Goal: Task Accomplishment & Management: Manage account settings

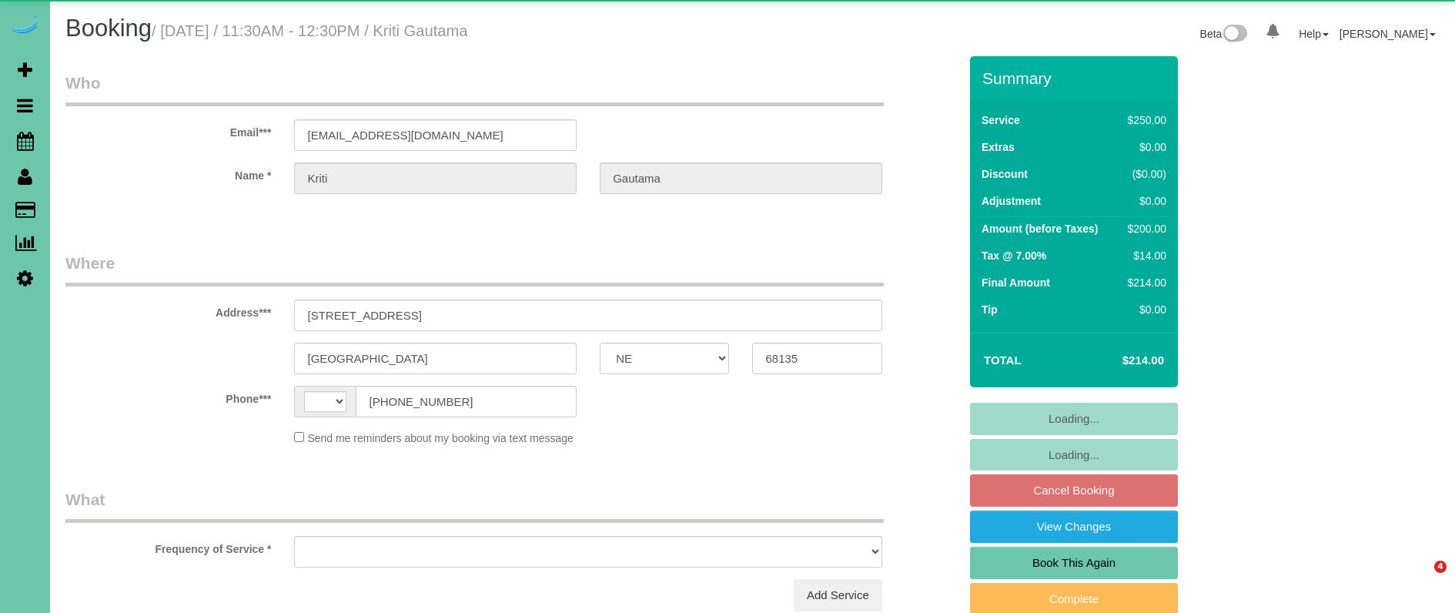
select select "NE"
select select "string:[GEOGRAPHIC_DATA]"
select select "string:fspay-319458e4-6367-4e3d-b9f7-882f591fd9a0"
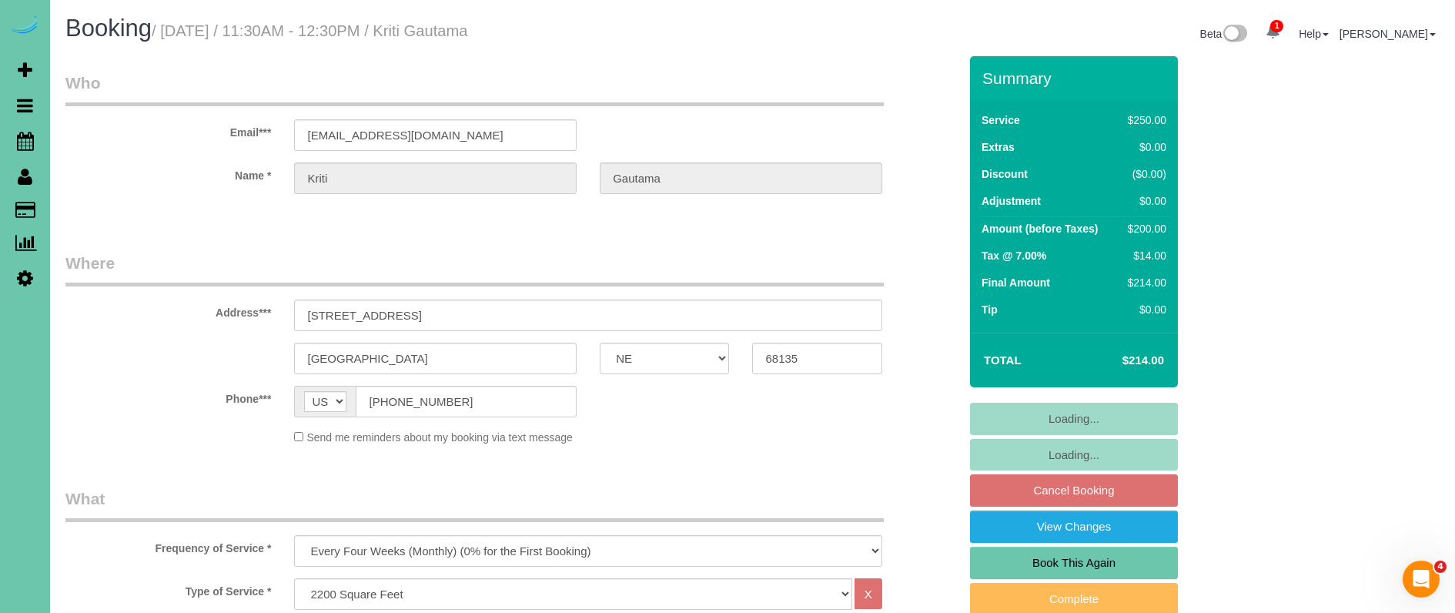
select select "object:902"
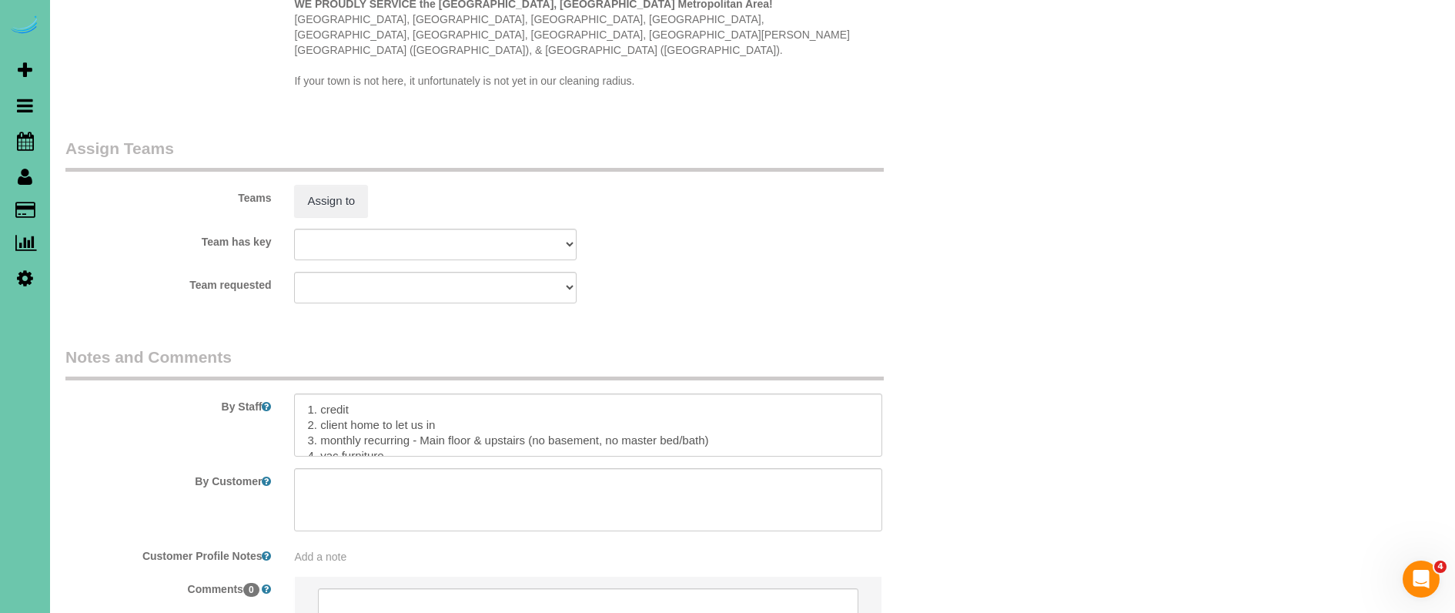
scroll to position [1579, 0]
drag, startPoint x: 677, startPoint y: 403, endPoint x: 429, endPoint y: 402, distance: 247.9
click at [426, 402] on textarea at bounding box center [587, 428] width 587 height 63
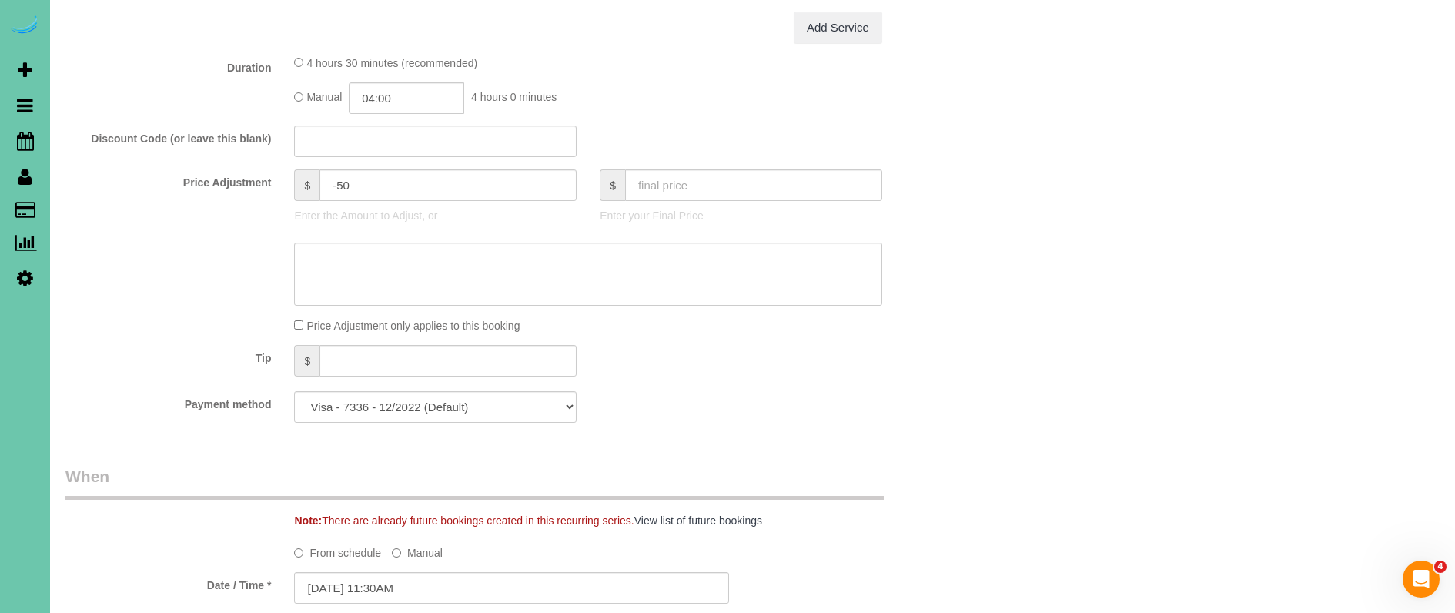
scroll to position [707, 0]
type textarea "1. credit 2. client home to let us in 3. monthly recurring - WHOLE HOME [DATE] …"
drag, startPoint x: 408, startPoint y: 250, endPoint x: 426, endPoint y: 251, distance: 17.7
click at [407, 250] on textarea at bounding box center [587, 272] width 587 height 63
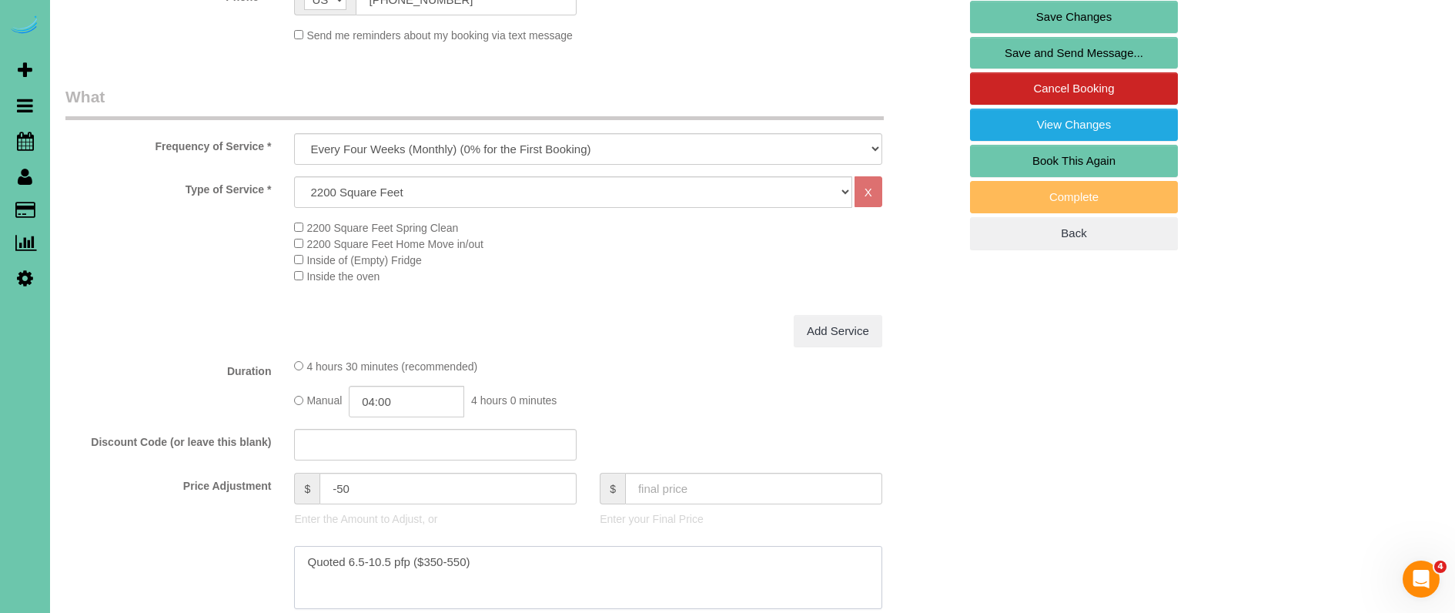
scroll to position [419, 0]
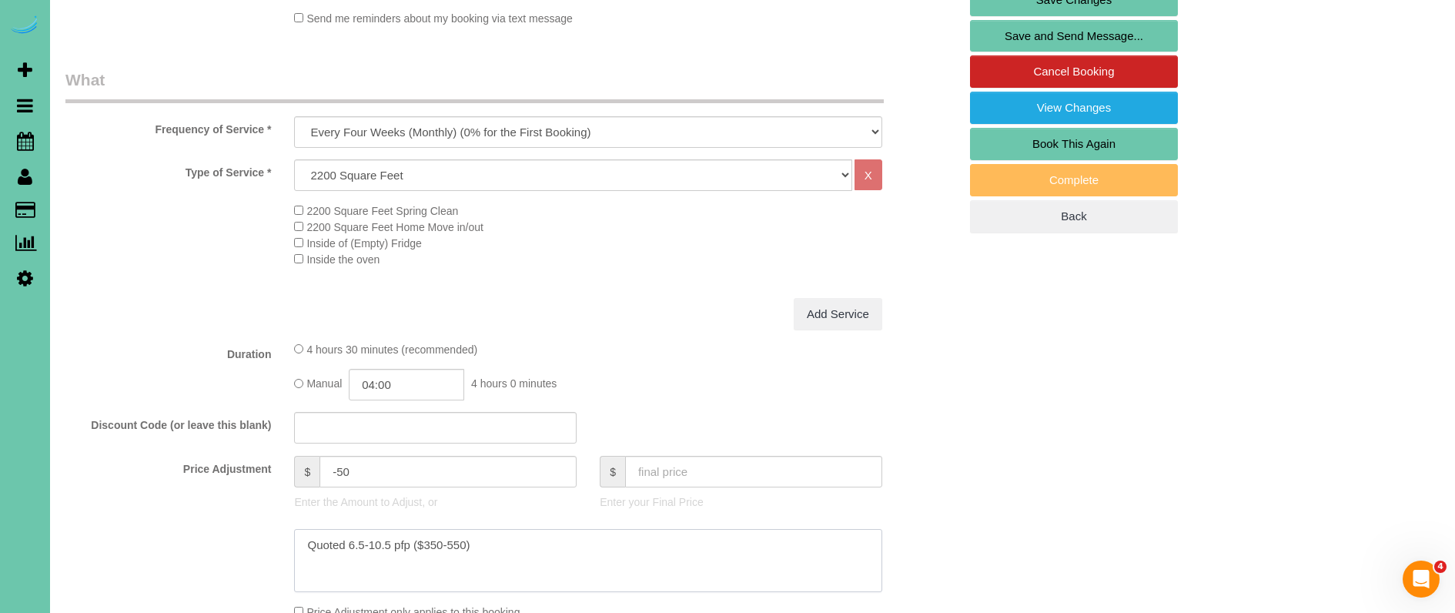
type textarea "Quoted 6.5-10.5 pfp ($350-550)"
drag, startPoint x: 360, startPoint y: 464, endPoint x: 275, endPoint y: 454, distance: 86.0
click at [275, 456] on div "Price Adjustment $ -50 Enter the Amount to Adjust, or $ Enter your Final Price" at bounding box center [512, 487] width 916 height 62
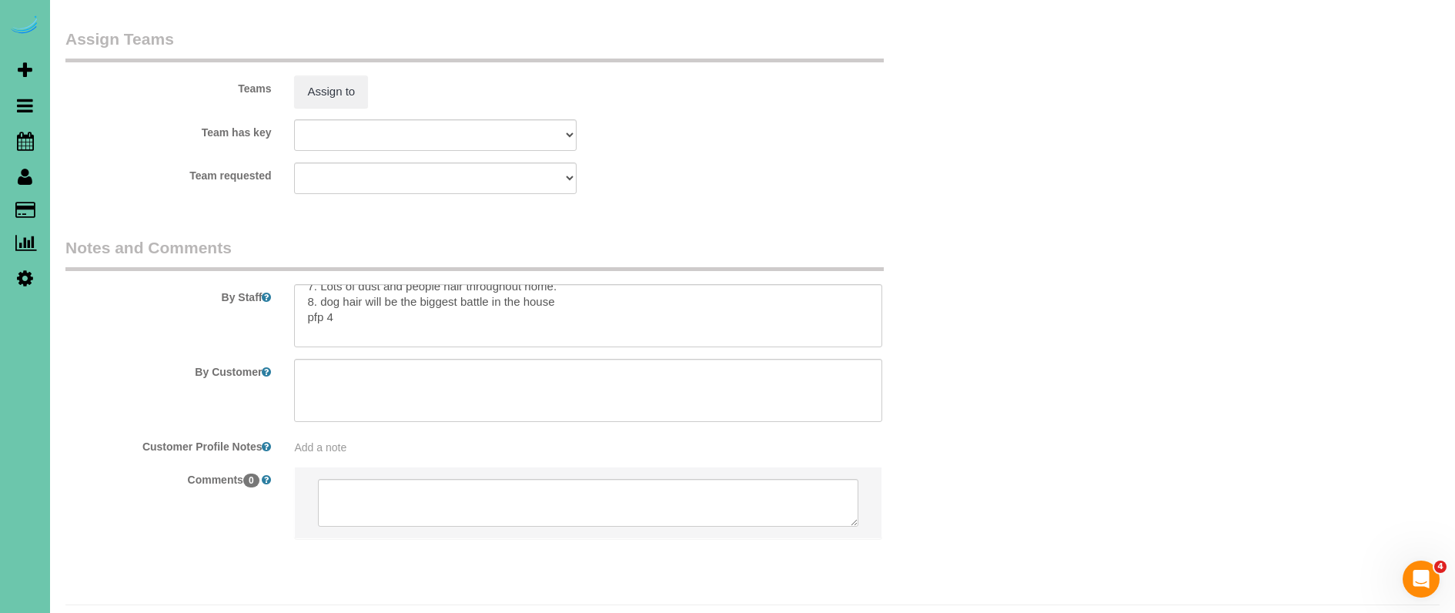
scroll to position [136, 0]
type input "200"
click at [350, 284] on textarea at bounding box center [587, 315] width 587 height 63
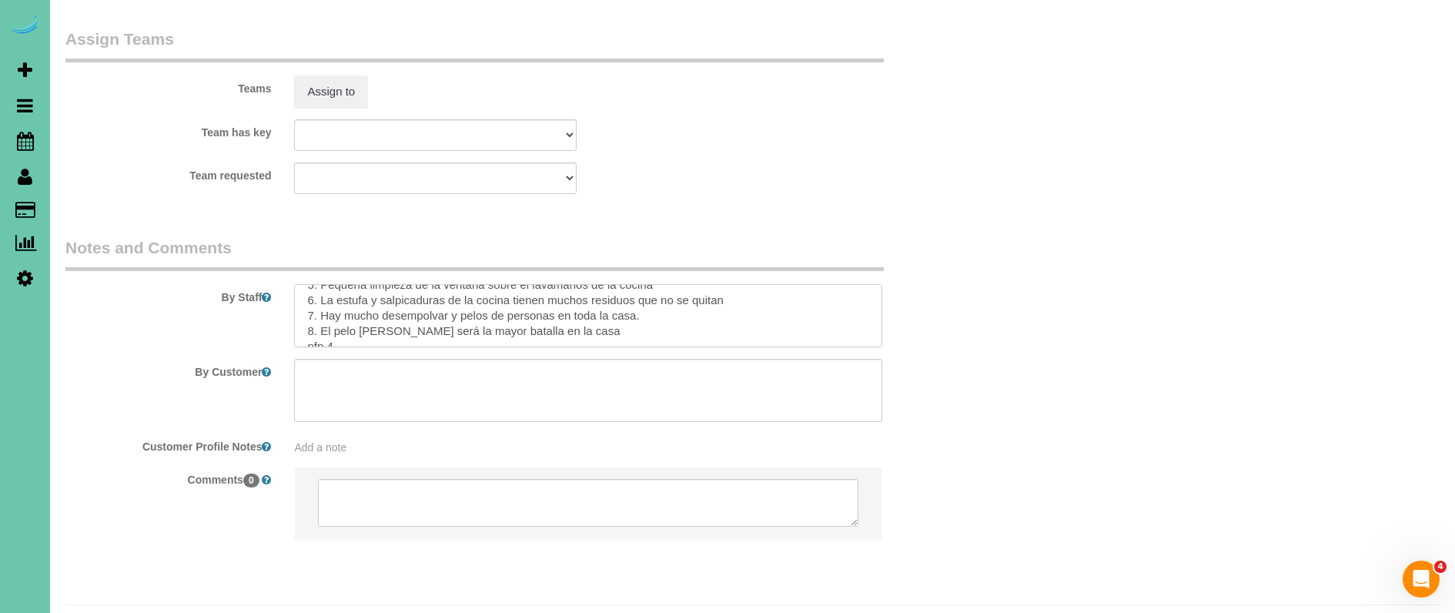
scroll to position [276, 0]
click at [338, 299] on textarea at bounding box center [587, 315] width 587 height 63
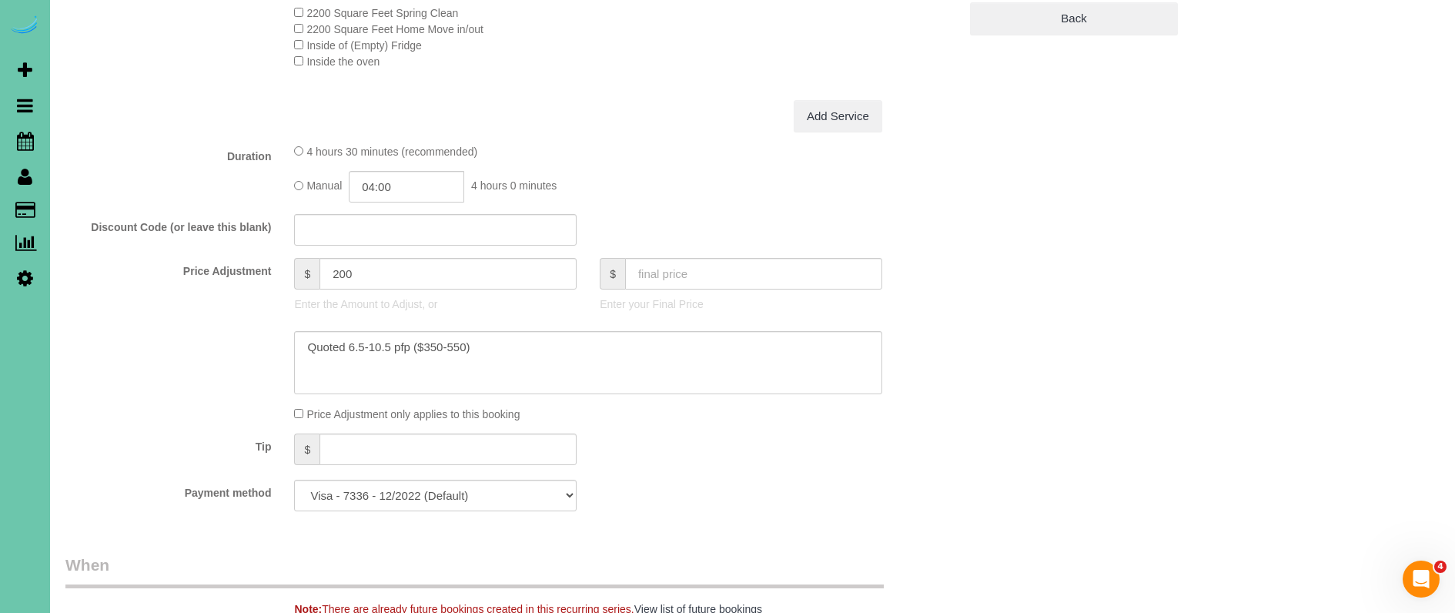
scroll to position [444, 0]
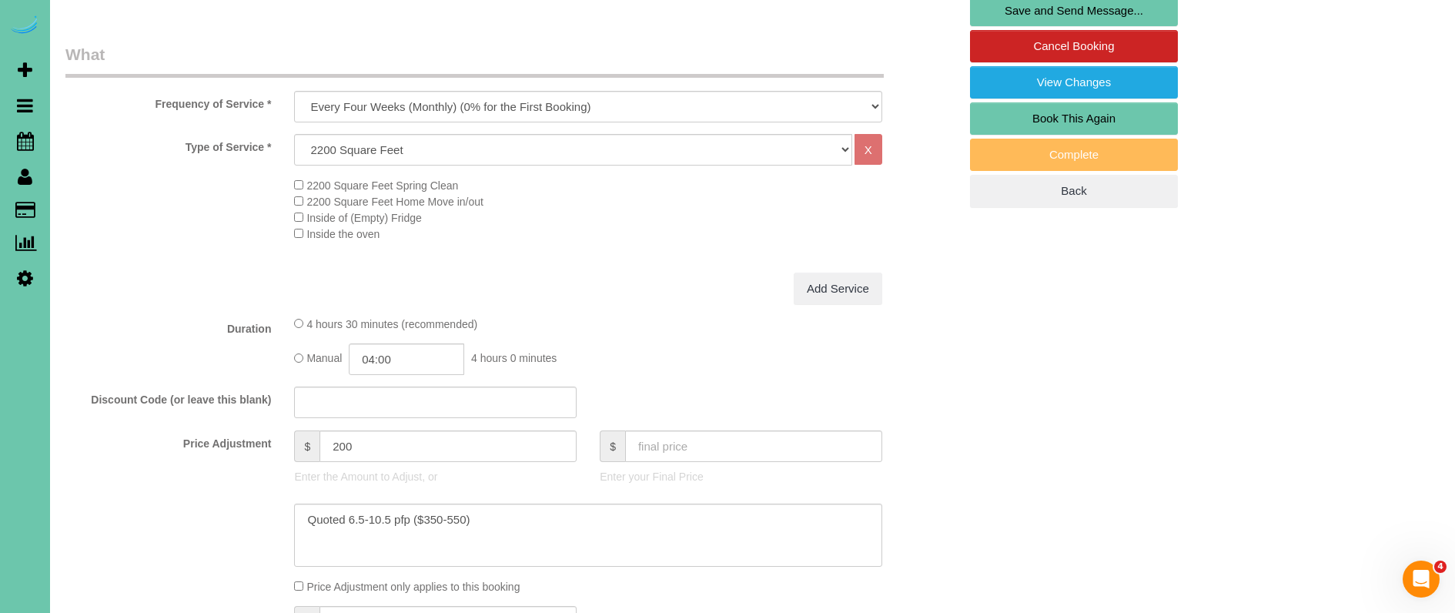
type textarea "1. credit 2. client home to let us in 3. monthly recurring - WHOLE HOME [DATE] …"
click at [440, 351] on input "04:00" at bounding box center [406, 359] width 115 height 32
type input "04:15"
click at [635, 275] on div "Add Service" at bounding box center [588, 289] width 610 height 32
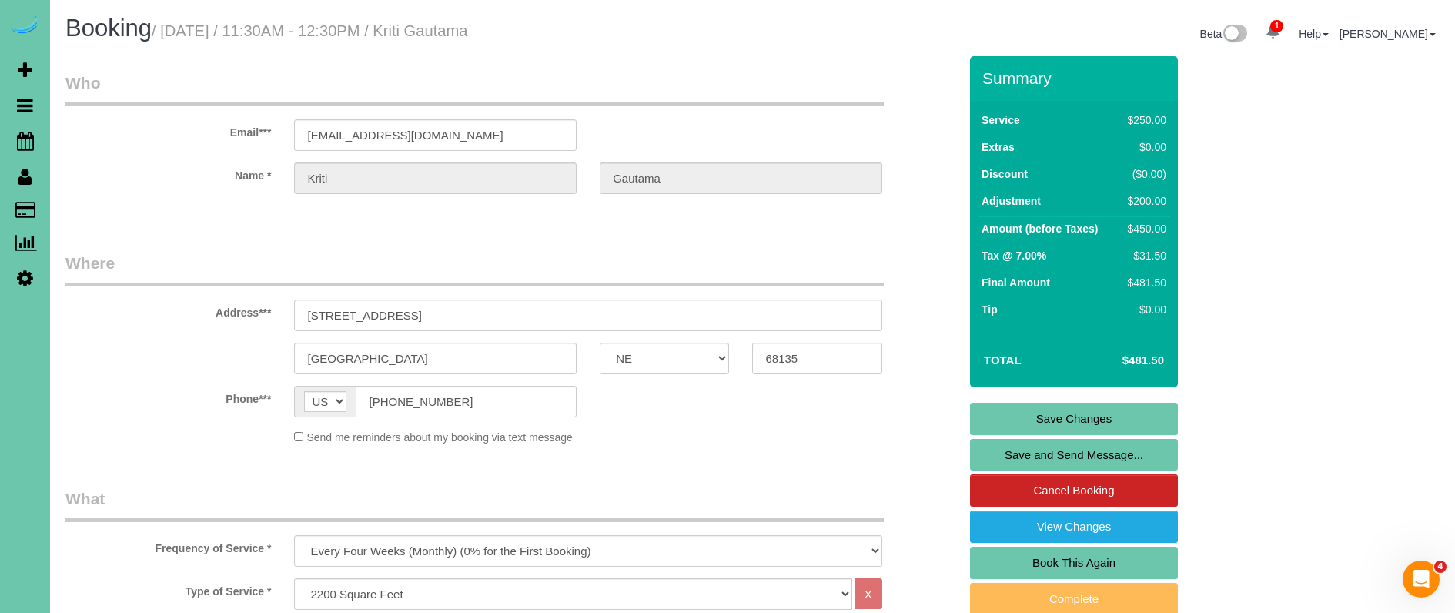
scroll to position [0, 0]
click at [1012, 411] on link "Save Changes" at bounding box center [1074, 419] width 208 height 32
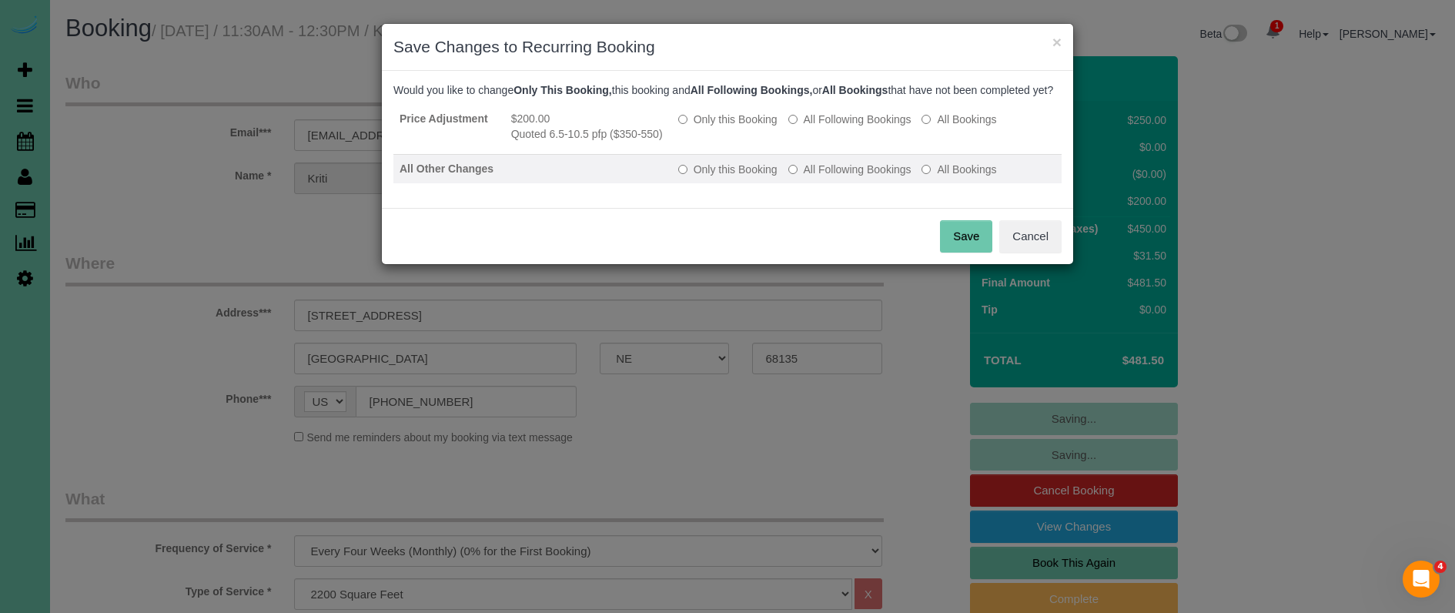
drag, startPoint x: 708, startPoint y: 135, endPoint x: 783, endPoint y: 172, distance: 83.3
click at [709, 127] on label "Only this Booking" at bounding box center [727, 119] width 99 height 15
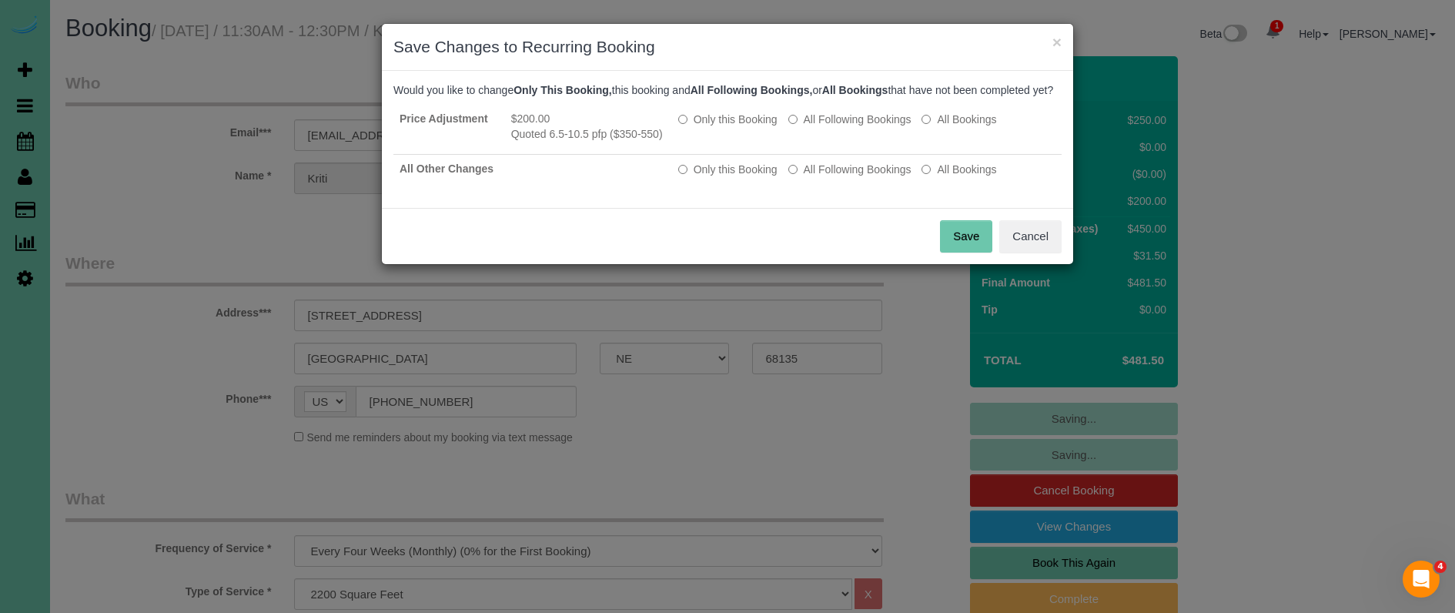
click at [968, 246] on button "Save" at bounding box center [966, 236] width 52 height 32
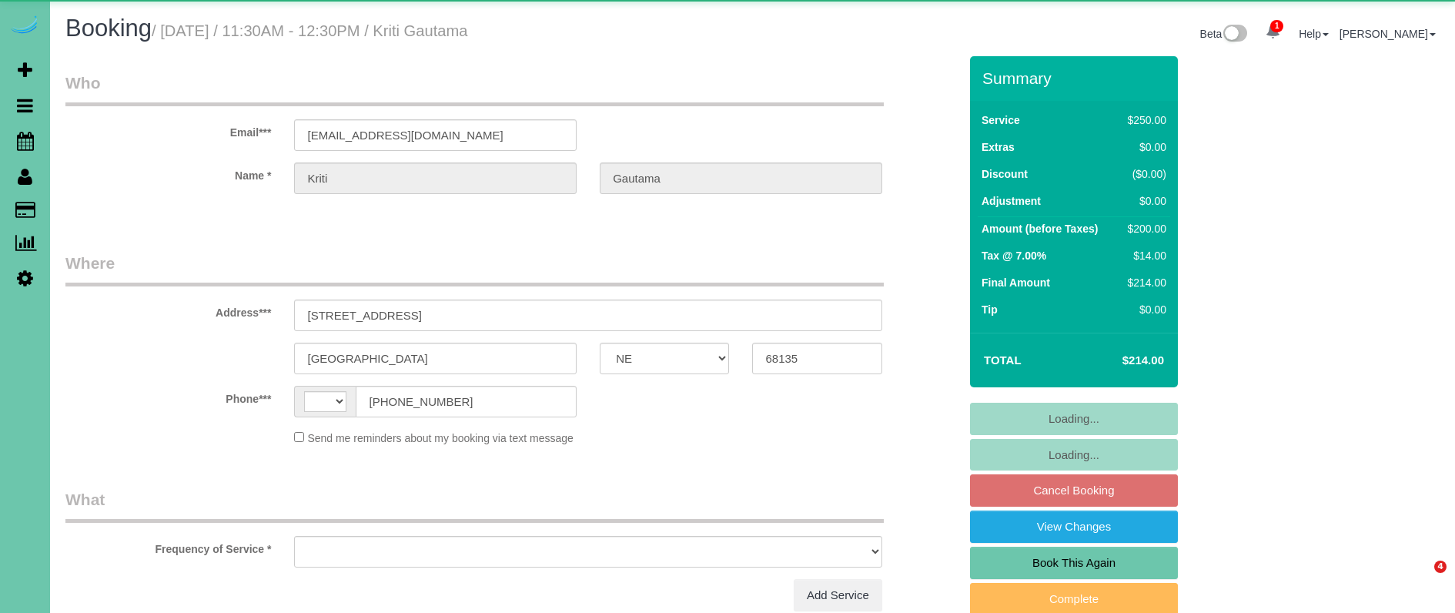
select select "NE"
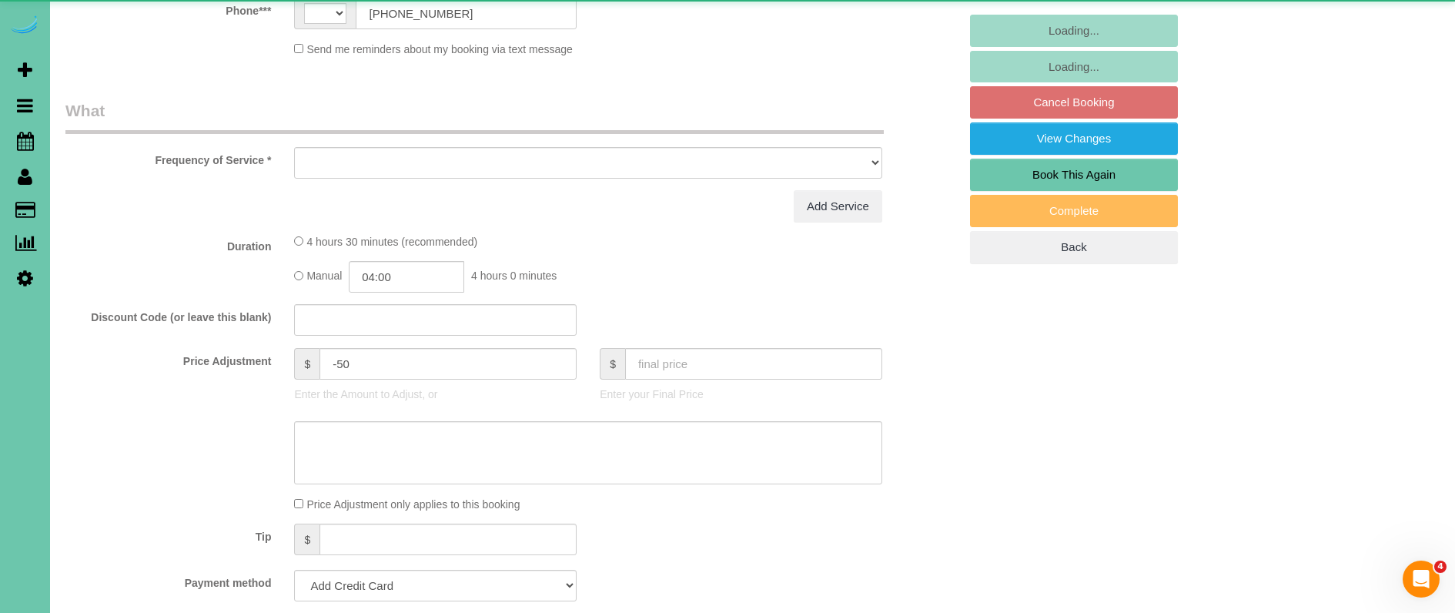
select select "string:[GEOGRAPHIC_DATA]"
select select "object:373"
select select "string:fspay-319458e4-6367-4e3d-b9f7-882f591fd9a0"
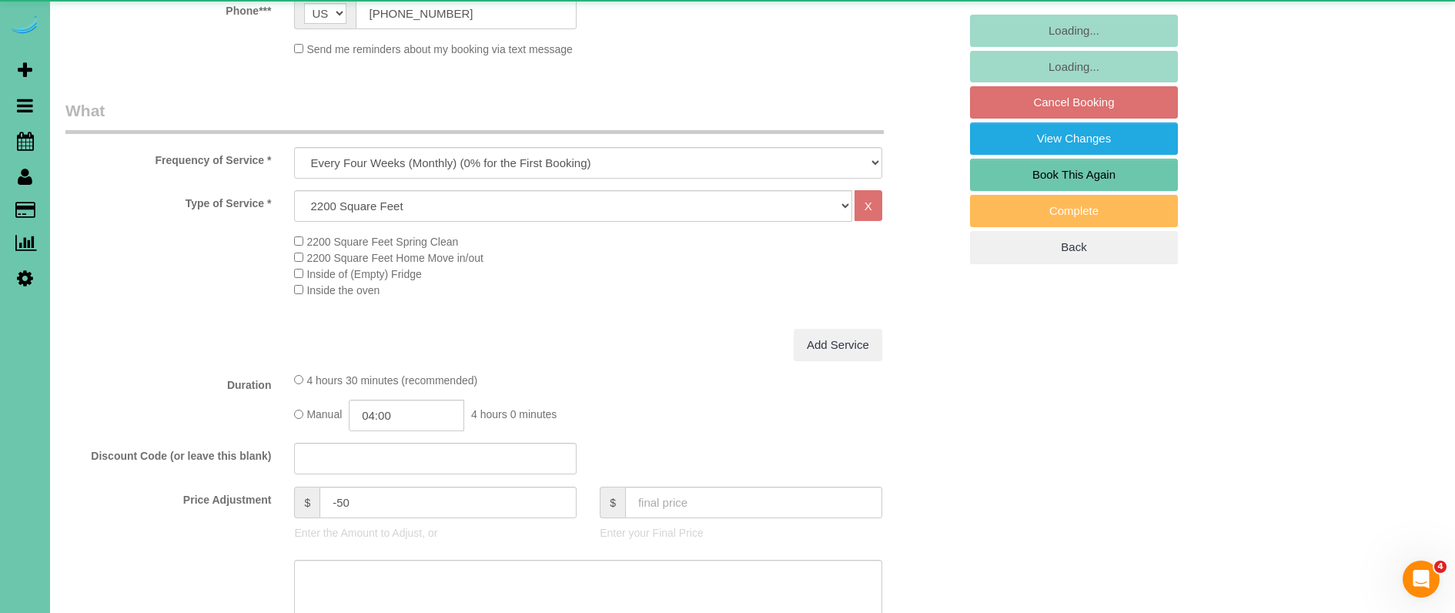
select select "object:834"
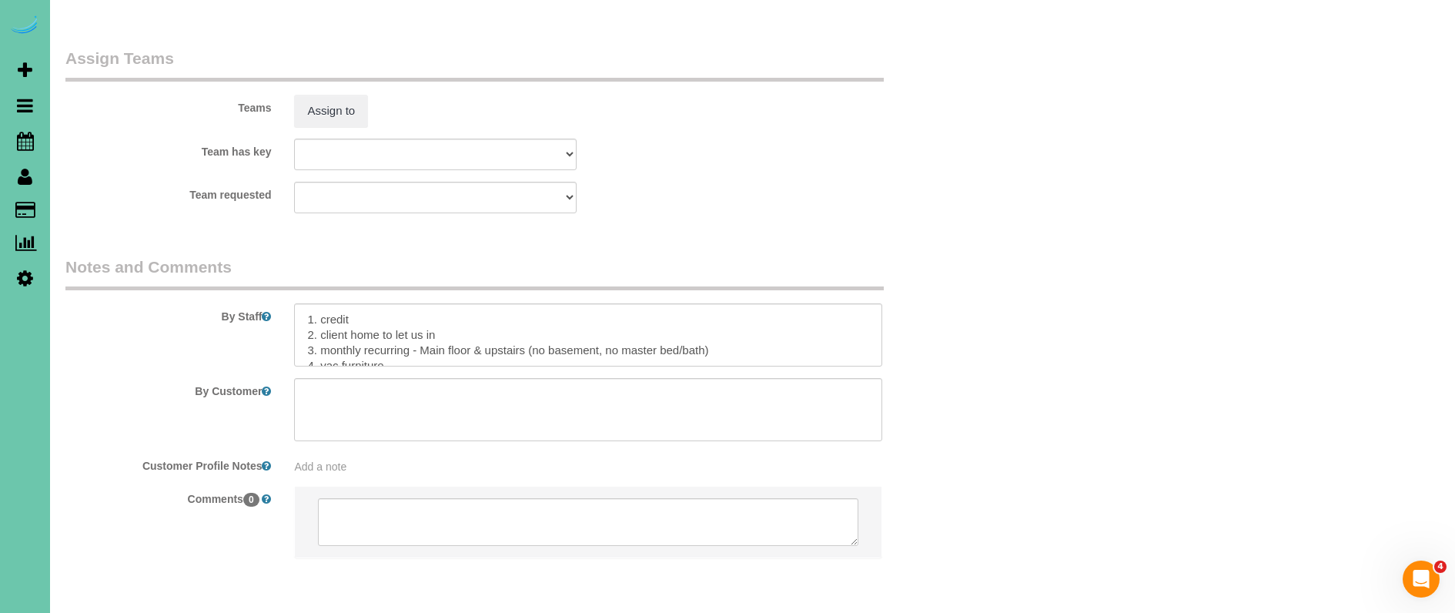
scroll to position [1680, 0]
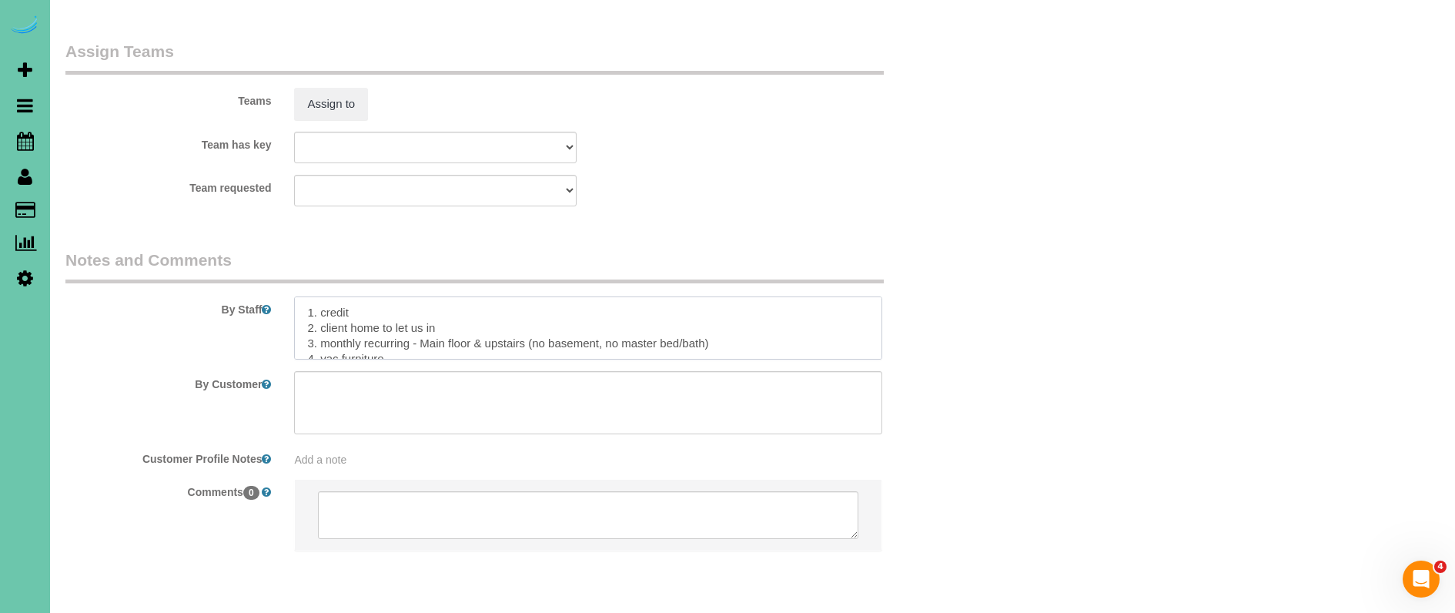
drag, startPoint x: 722, startPoint y: 304, endPoint x: 429, endPoint y: 307, distance: 293.3
click at [426, 307] on textarea at bounding box center [587, 327] width 587 height 63
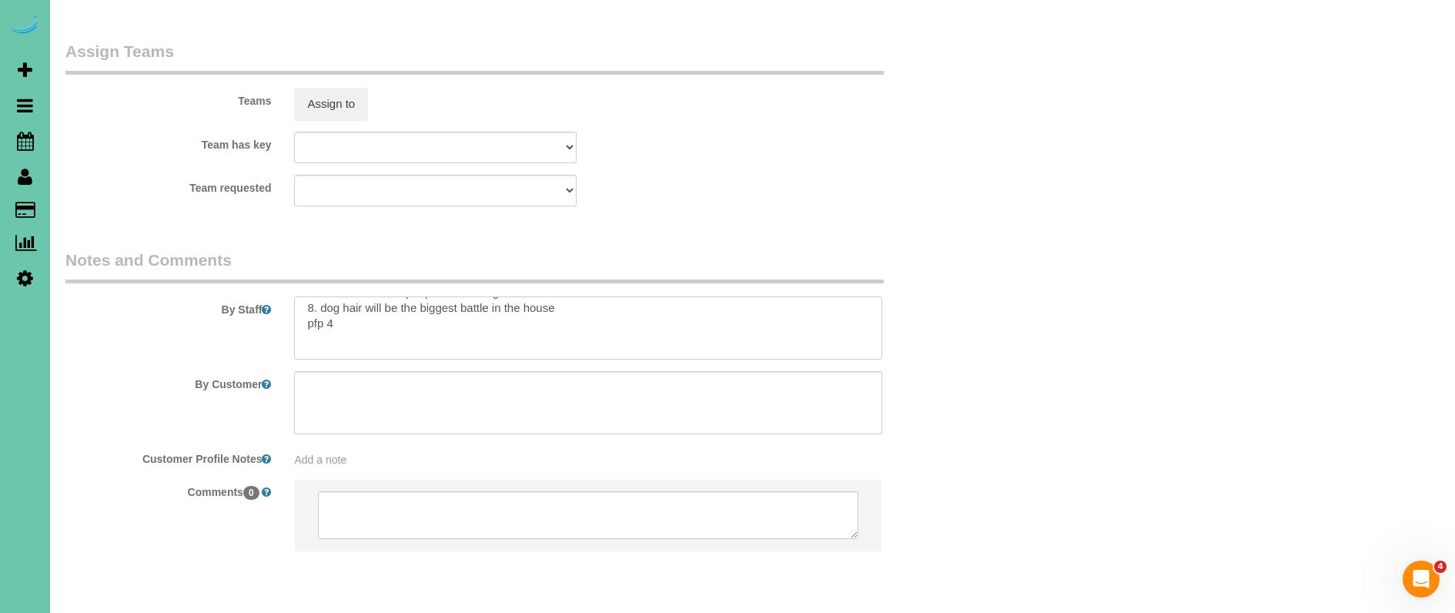
scroll to position [120, 0]
click at [338, 296] on textarea at bounding box center [587, 327] width 587 height 63
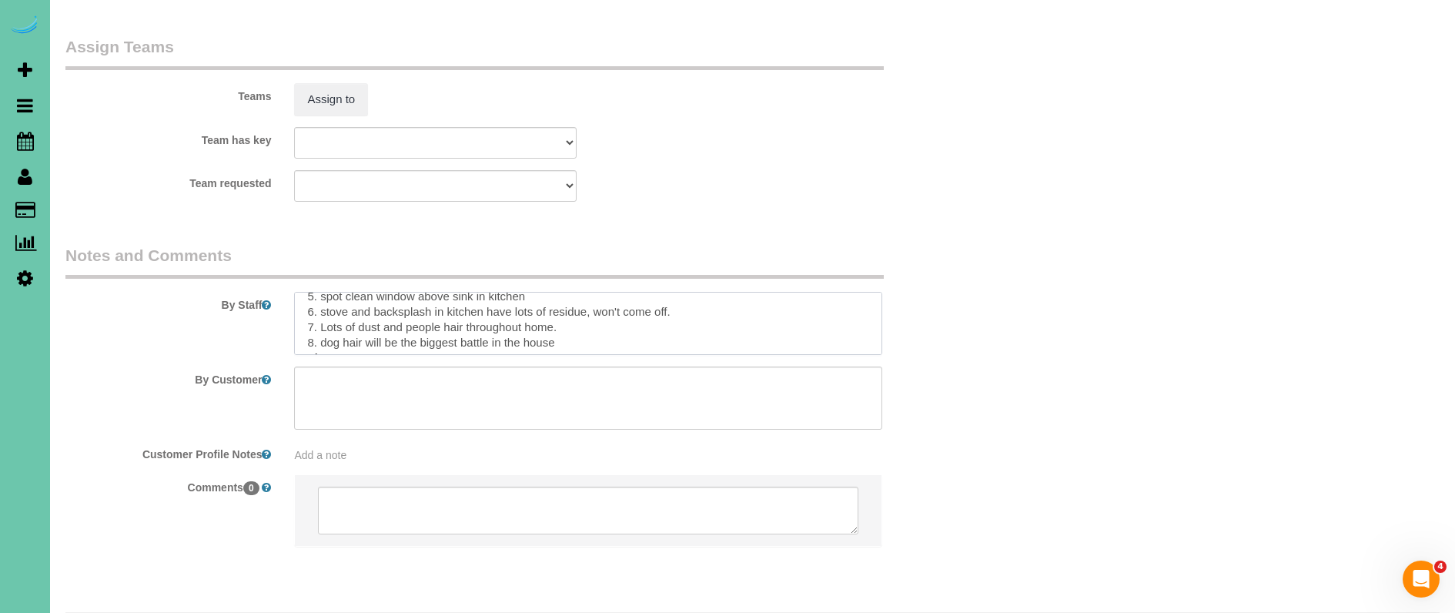
scroll to position [93, 0]
drag, startPoint x: 305, startPoint y: 266, endPoint x: 593, endPoint y: 278, distance: 288.2
click at [593, 292] on textarea at bounding box center [587, 323] width 587 height 63
drag, startPoint x: 316, startPoint y: 359, endPoint x: 513, endPoint y: 324, distance: 200.1
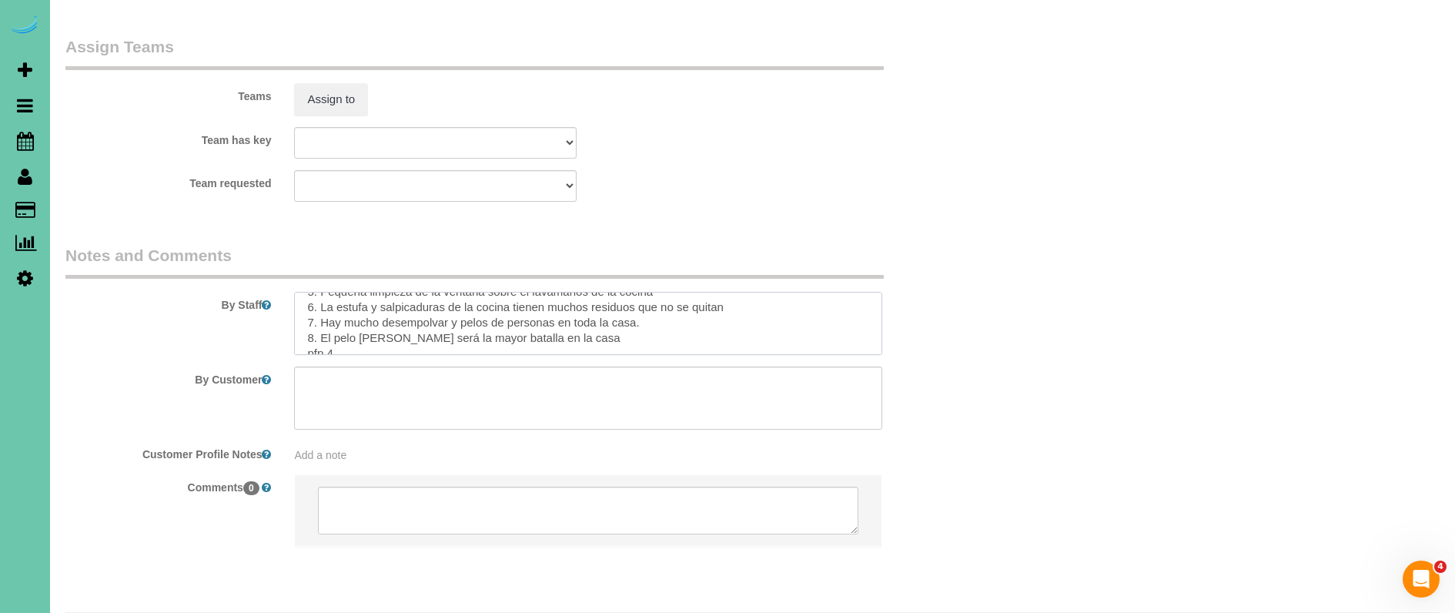
click at [513, 324] on sui-booking-comments "By Staff By Customer Customer Profile Notes Add a note Comments 0" at bounding box center [511, 403] width 893 height 318
paste textarea "2. Casa del cliente para dejarnos entrar 3. Pago recurrente mensual - toda la c…"
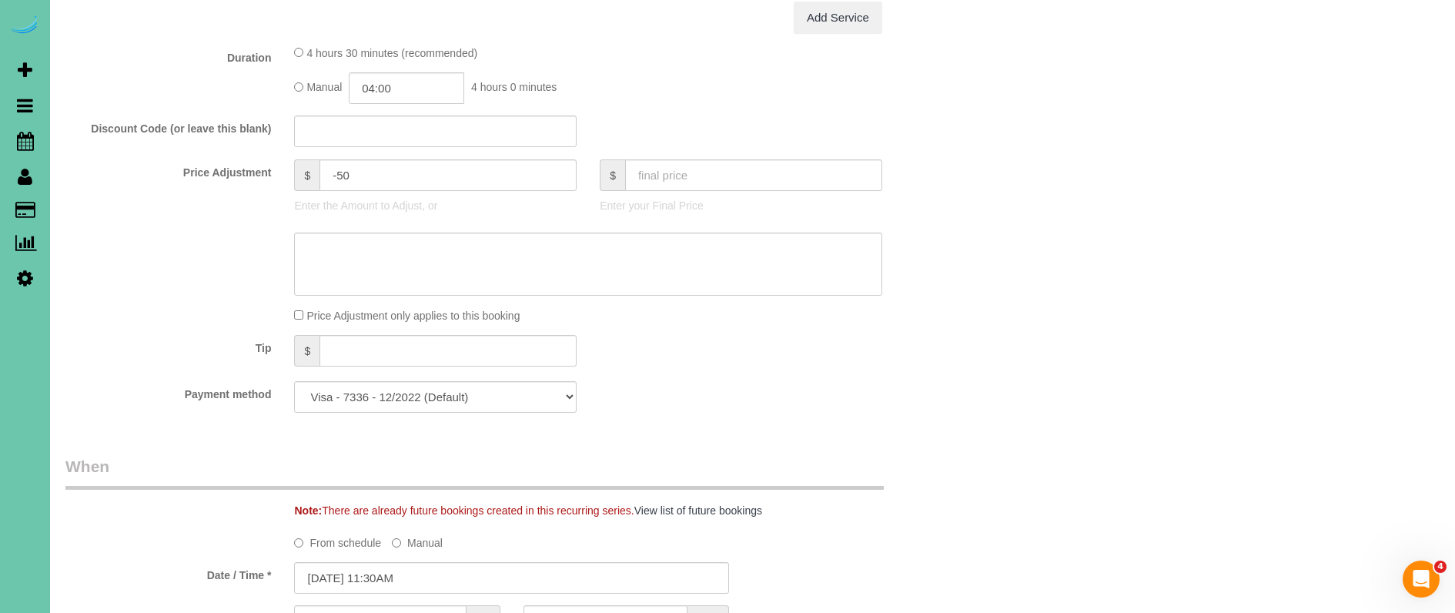
scroll to position [647, 0]
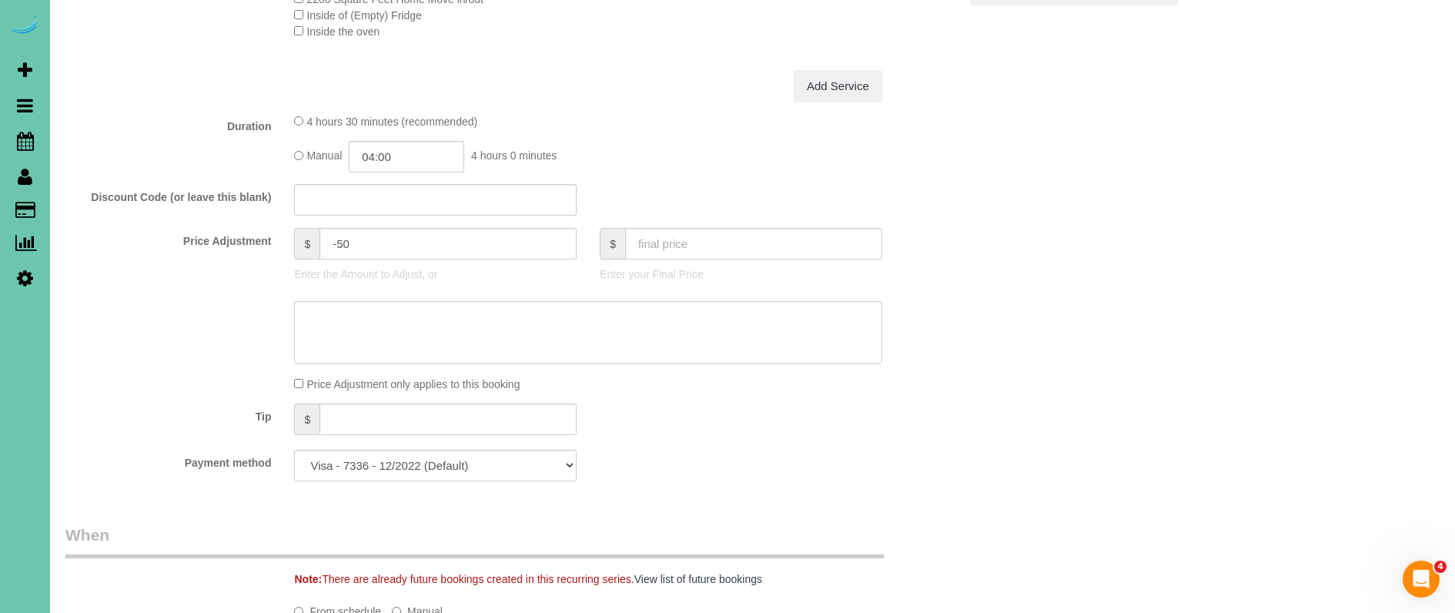
type textarea "1. credit 2. client home to let us in 3. monthly recurring - whole home 4. vac …"
click at [412, 152] on input "04:00" at bounding box center [406, 157] width 115 height 32
type input "02:30"
click at [396, 212] on li "02:30" at bounding box center [390, 212] width 69 height 20
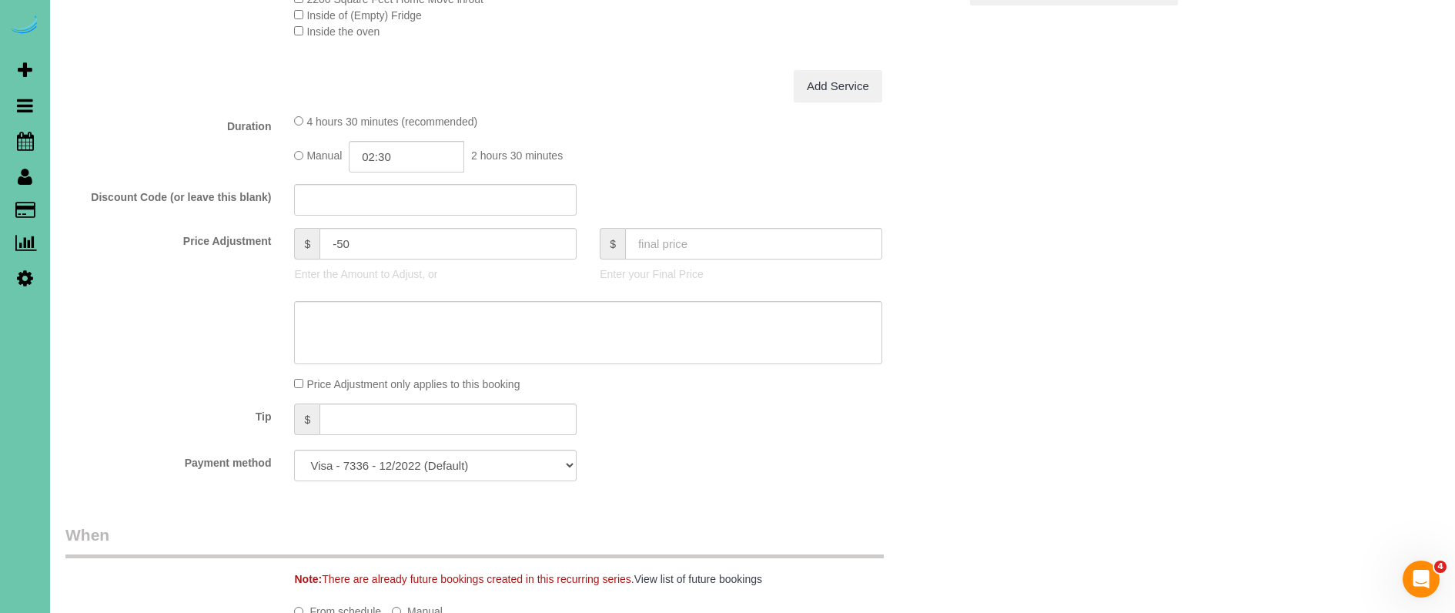
click at [207, 194] on label "Discount Code (or leave this blank)" at bounding box center [168, 194] width 229 height 21
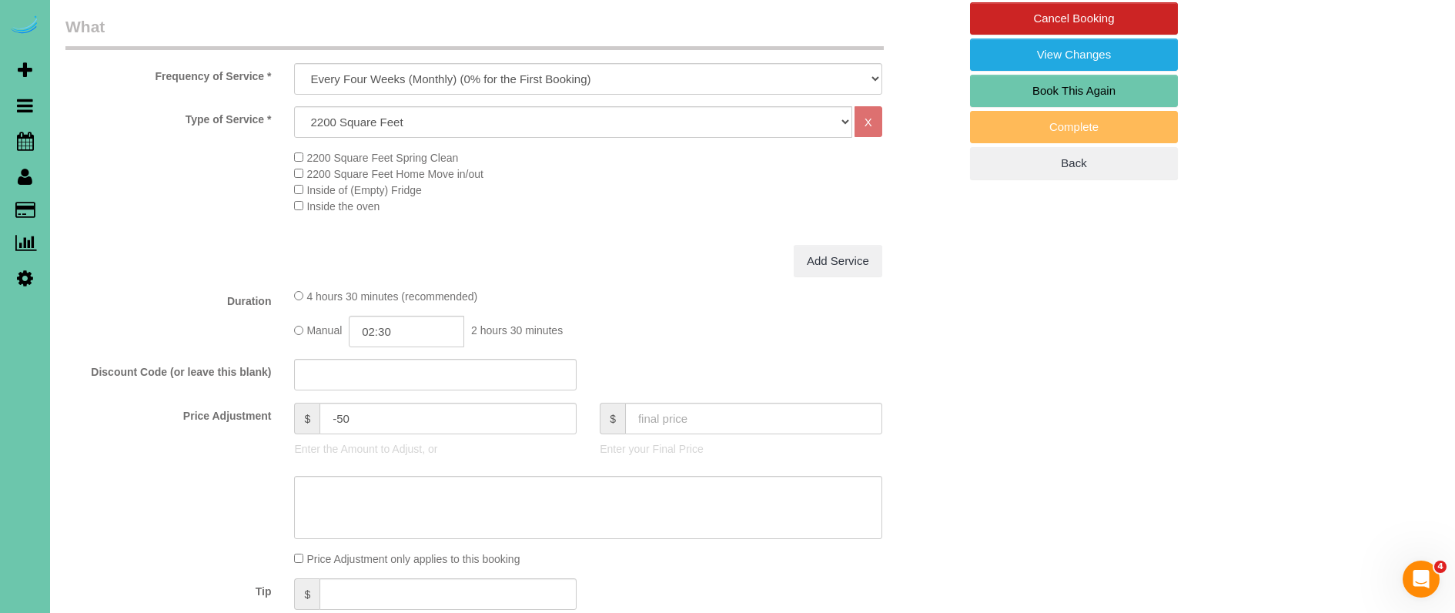
scroll to position [490, 0]
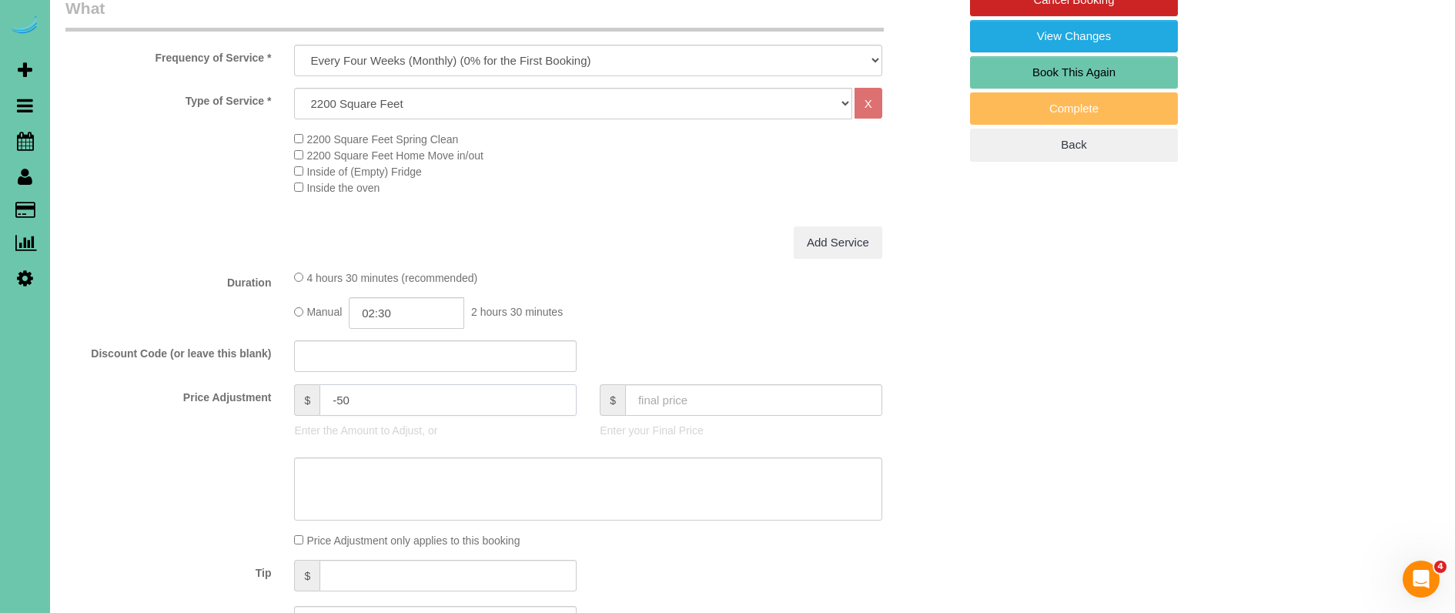
drag, startPoint x: 11, startPoint y: 340, endPoint x: 8, endPoint y: 329, distance: 12.0
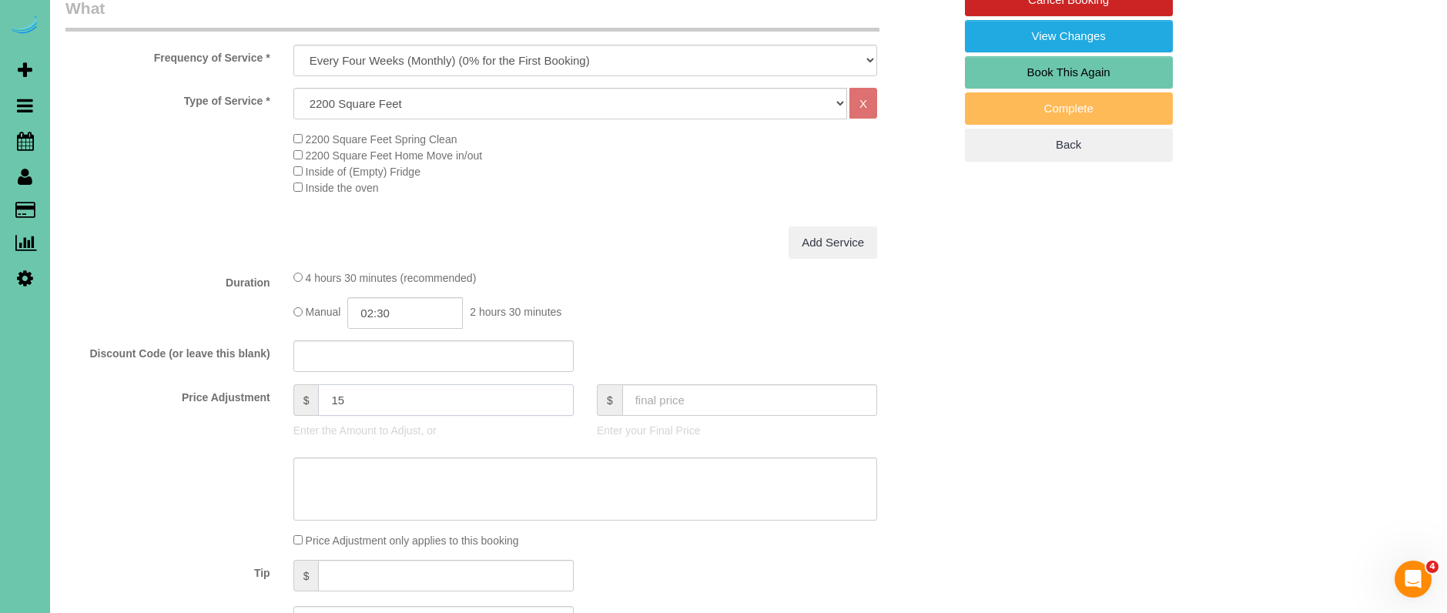
type input "15"
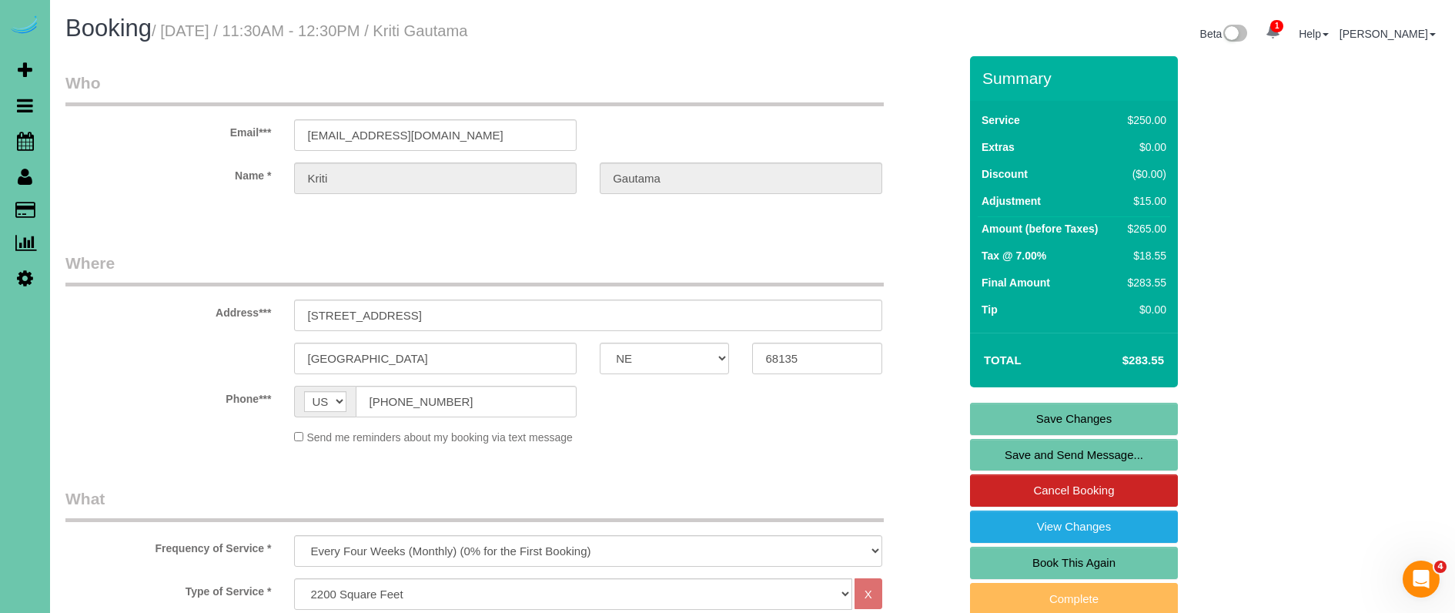
scroll to position [0, 0]
click at [1028, 410] on link "Save Changes" at bounding box center [1074, 419] width 208 height 32
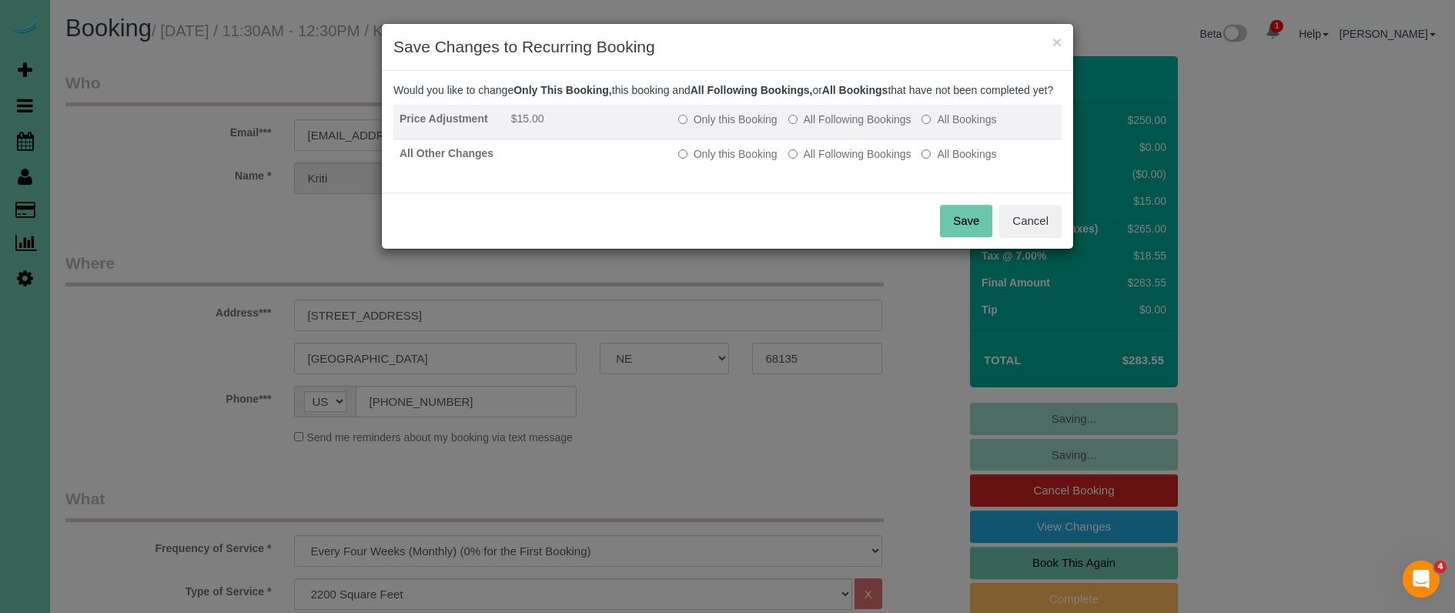
click at [821, 127] on label "All Following Bookings" at bounding box center [849, 119] width 123 height 15
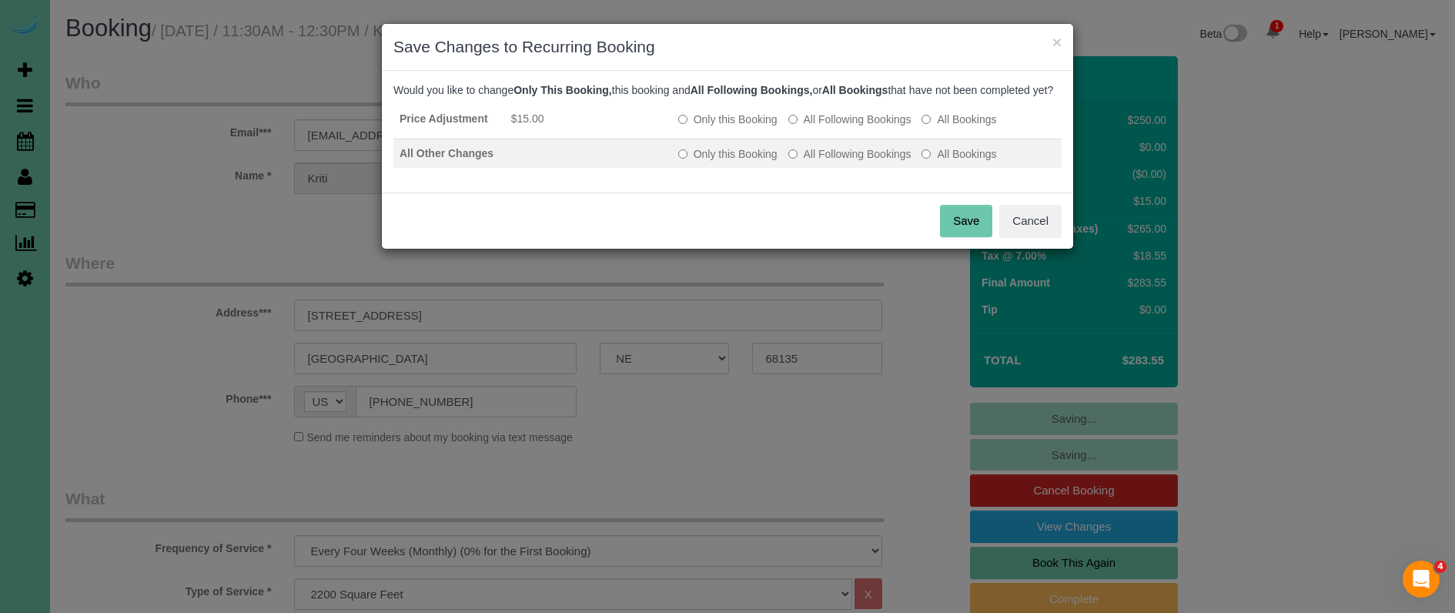
click at [818, 162] on label "All Following Bookings" at bounding box center [849, 153] width 123 height 15
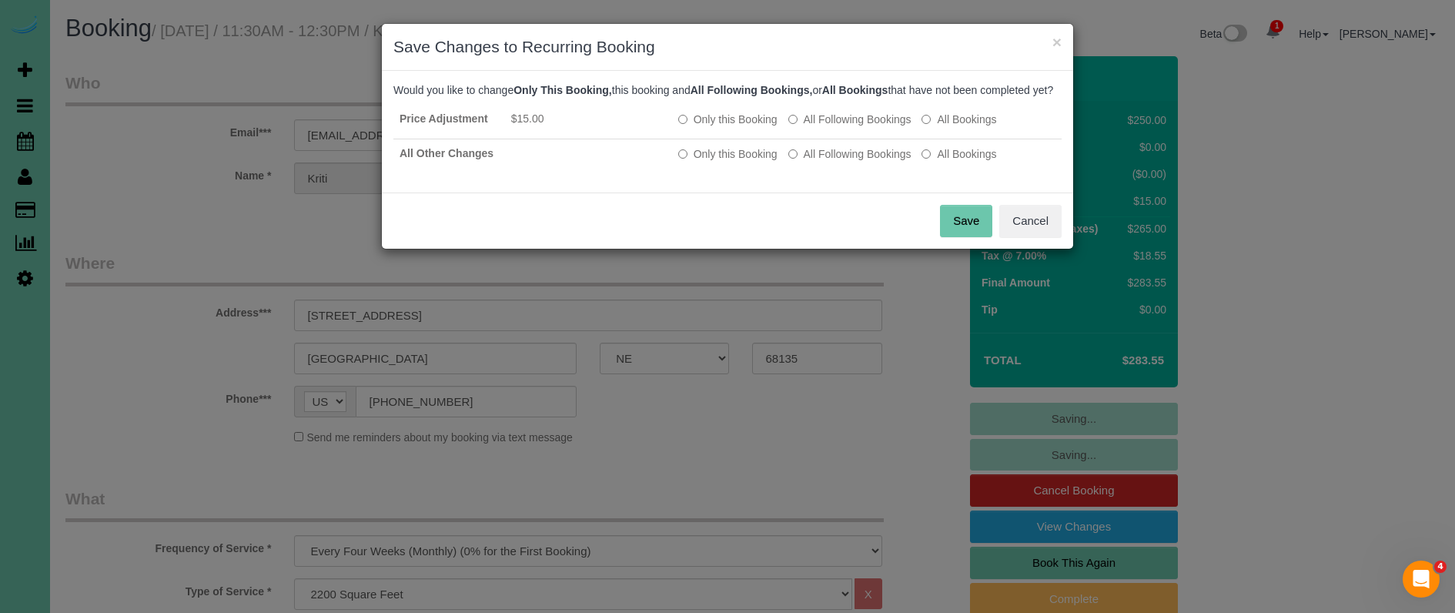
click at [970, 237] on button "Save" at bounding box center [966, 221] width 52 height 32
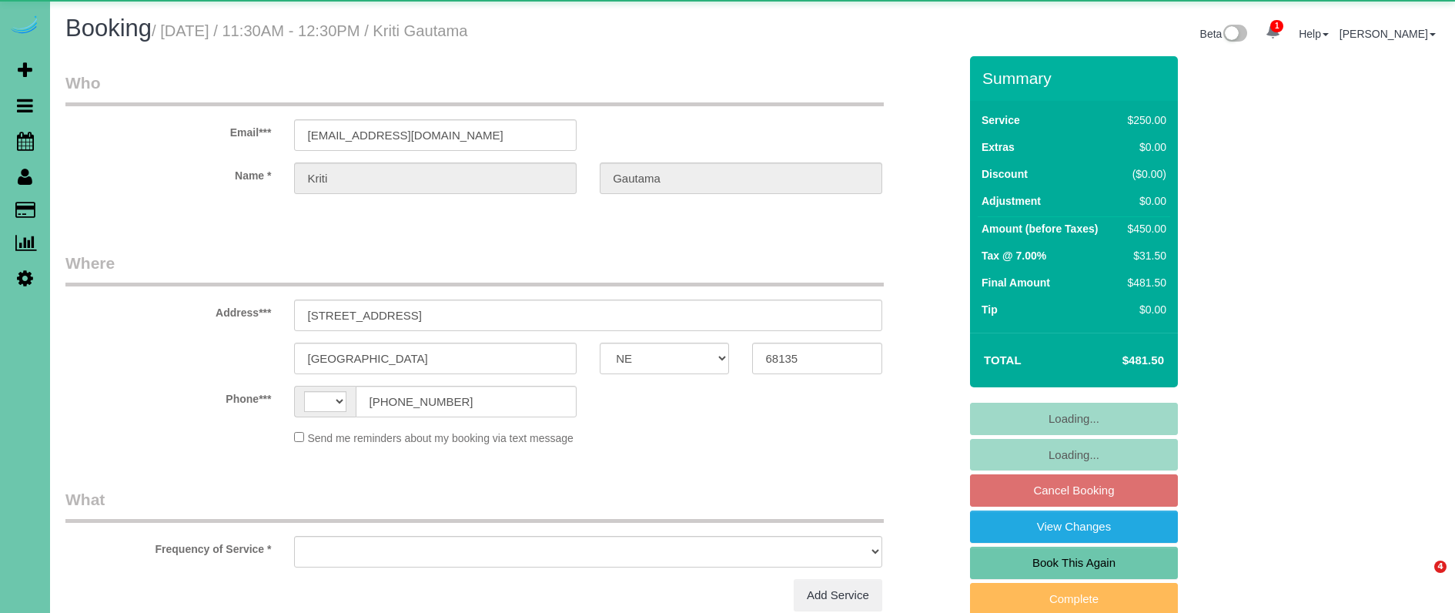
select select "NE"
select select "string:[GEOGRAPHIC_DATA]"
select select "object:902"
select select "string:fspay-319458e4-6367-4e3d-b9f7-882f591fd9a0"
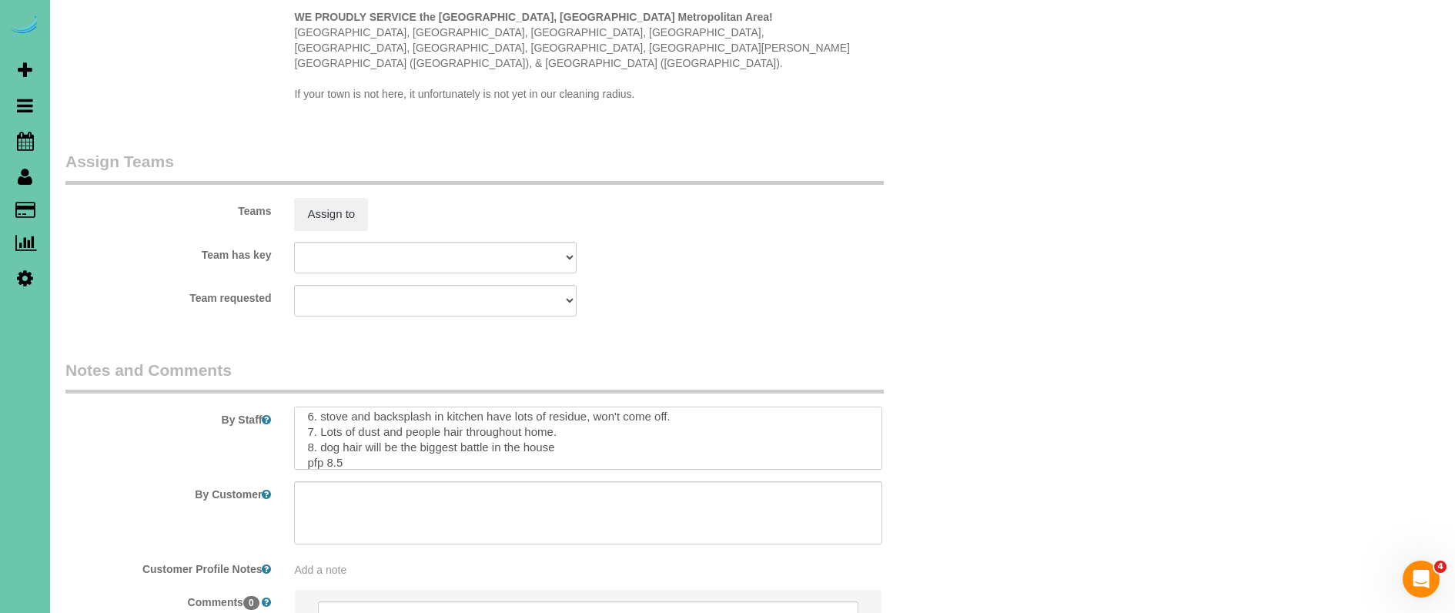
scroll to position [125, 0]
drag, startPoint x: 303, startPoint y: 385, endPoint x: 574, endPoint y: 393, distance: 270.3
click at [574, 406] on textarea at bounding box center [587, 437] width 587 height 63
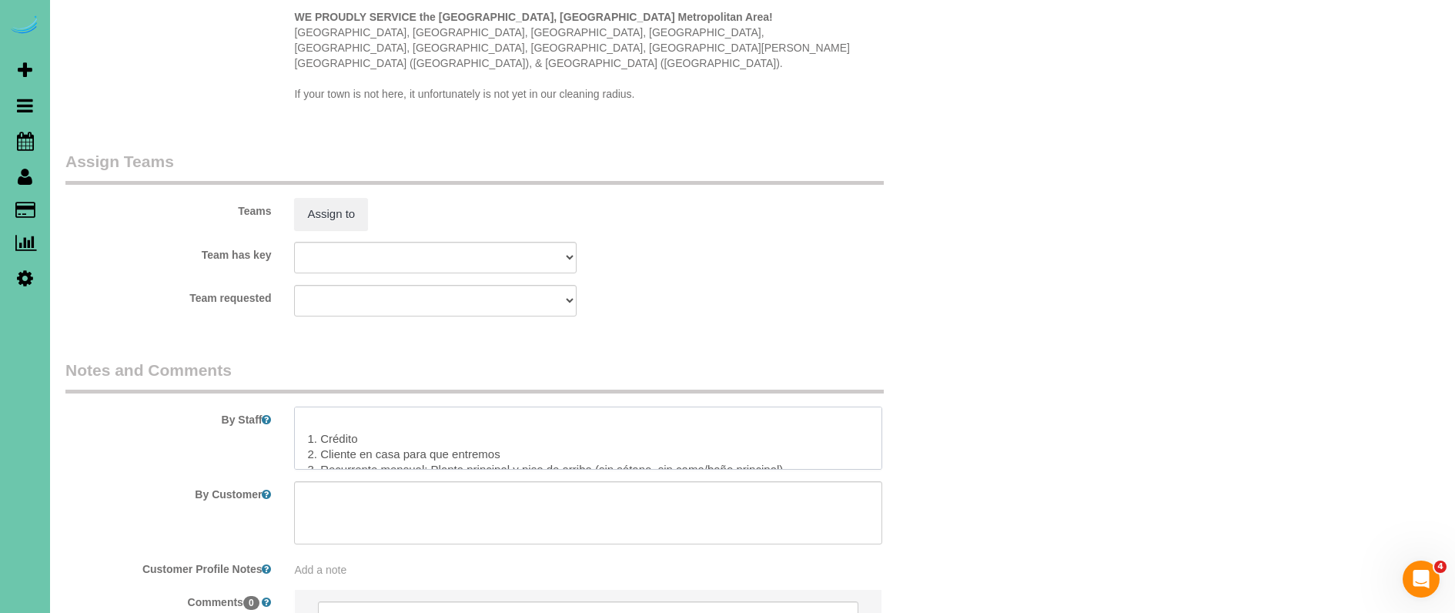
scroll to position [276, 0]
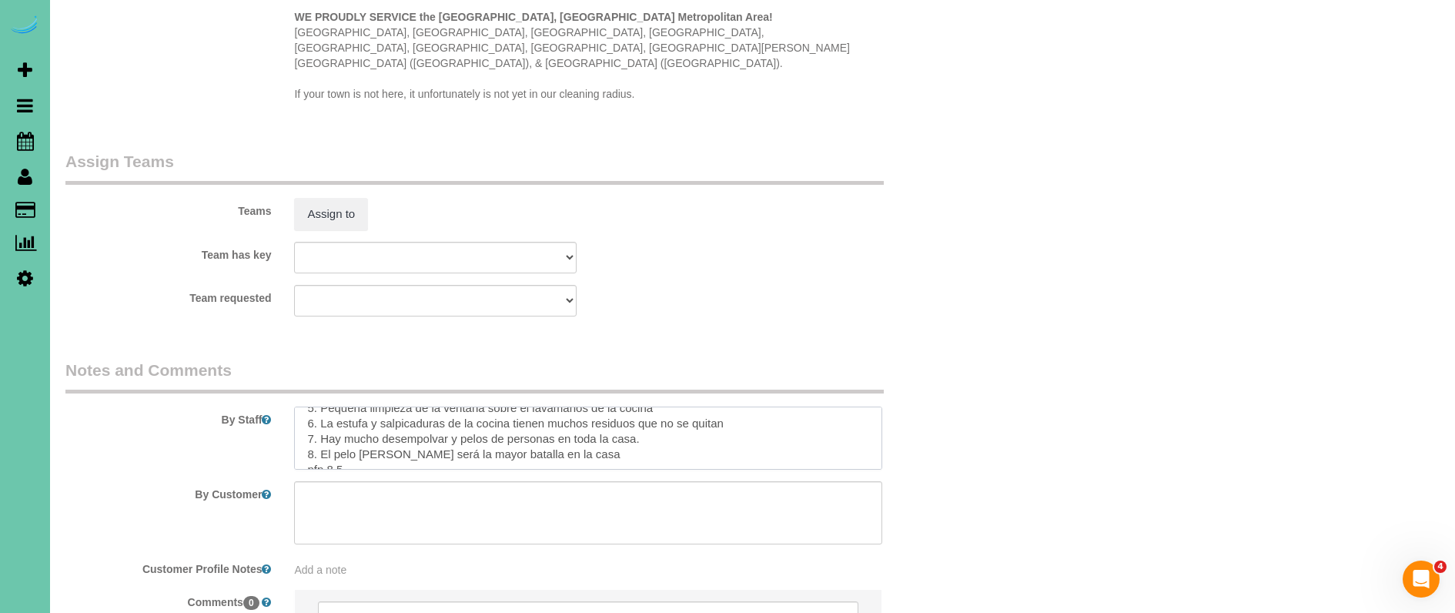
drag, startPoint x: 326, startPoint y: 434, endPoint x: 370, endPoint y: 520, distance: 96.7
click at [370, 522] on sui-booking-comments "By Staff By Customer Customer Profile Notes Add a note Comments 0" at bounding box center [511, 518] width 893 height 318
paste textarea "2. Casa del cliente para dejarnos entrar 3. Pago recurrente mensual - TODA LA C…"
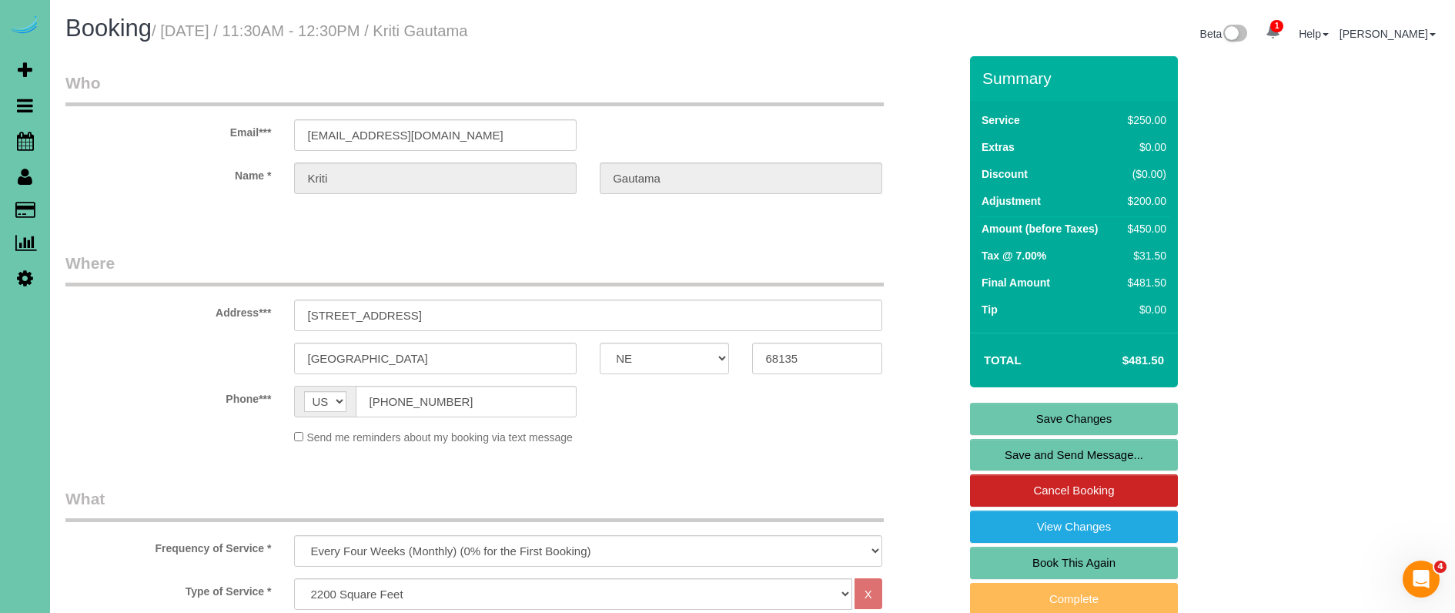
scroll to position [0, 0]
type textarea "1. credit 2. client home to let us in 3. monthly recurring - WHOLE HOME TODAY -…"
click at [999, 415] on link "Save Changes" at bounding box center [1074, 419] width 208 height 32
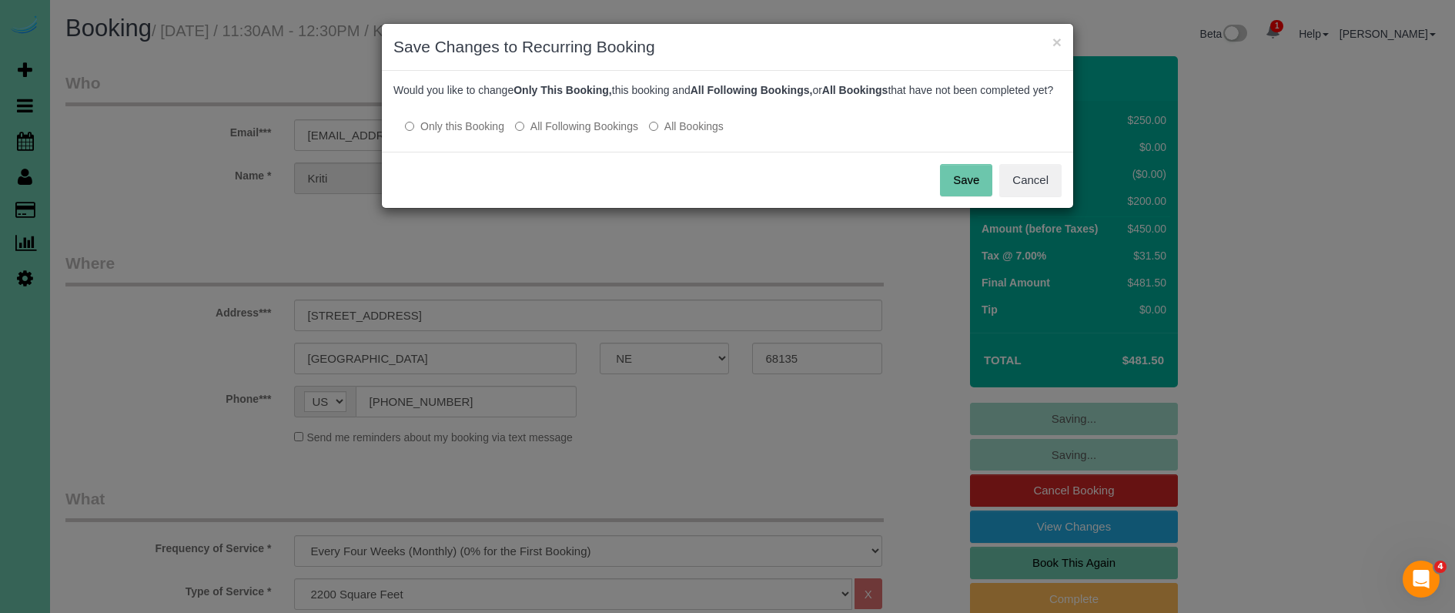
drag, startPoint x: 968, startPoint y: 198, endPoint x: 953, endPoint y: 193, distance: 16.1
click at [968, 196] on button "Save" at bounding box center [966, 180] width 52 height 32
